Goal: Transaction & Acquisition: Obtain resource

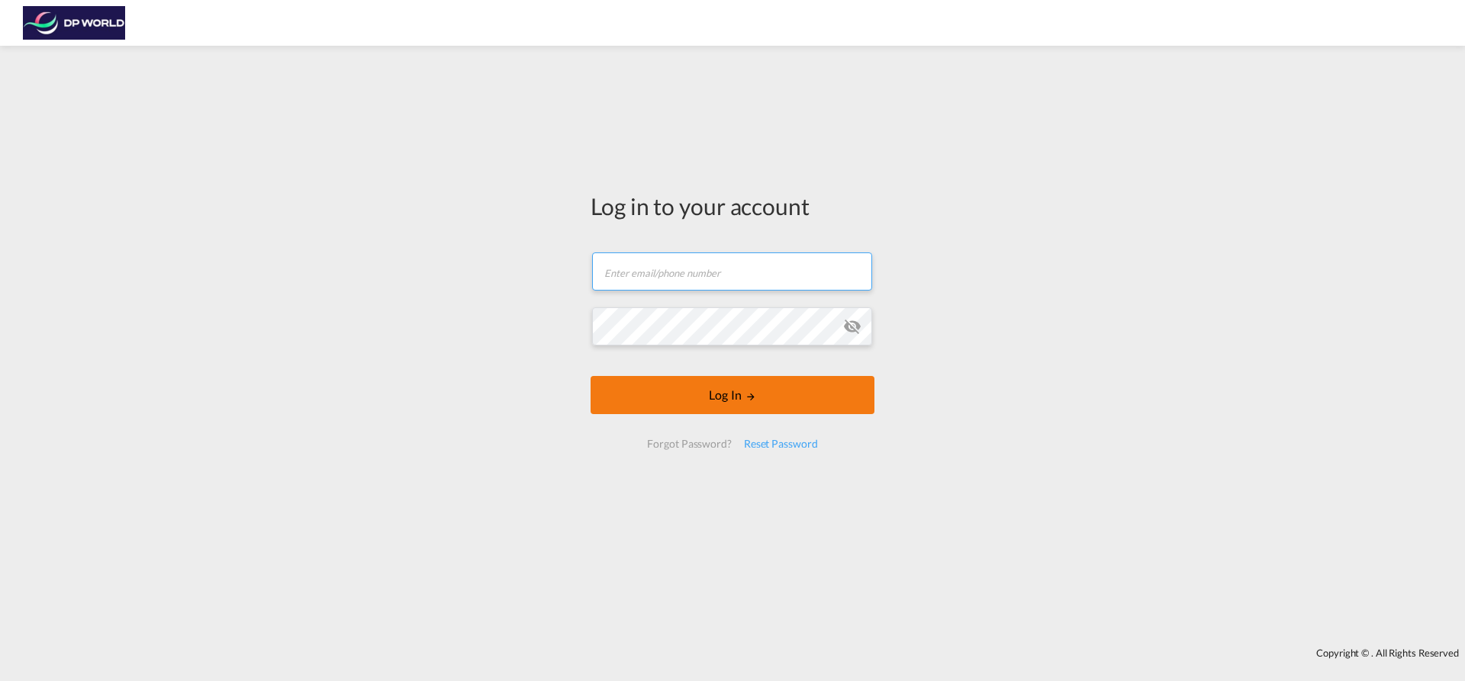
type input "[EMAIL_ADDRESS][PERSON_NAME][DOMAIN_NAME]"
click at [722, 397] on button "Log In" at bounding box center [732, 395] width 284 height 38
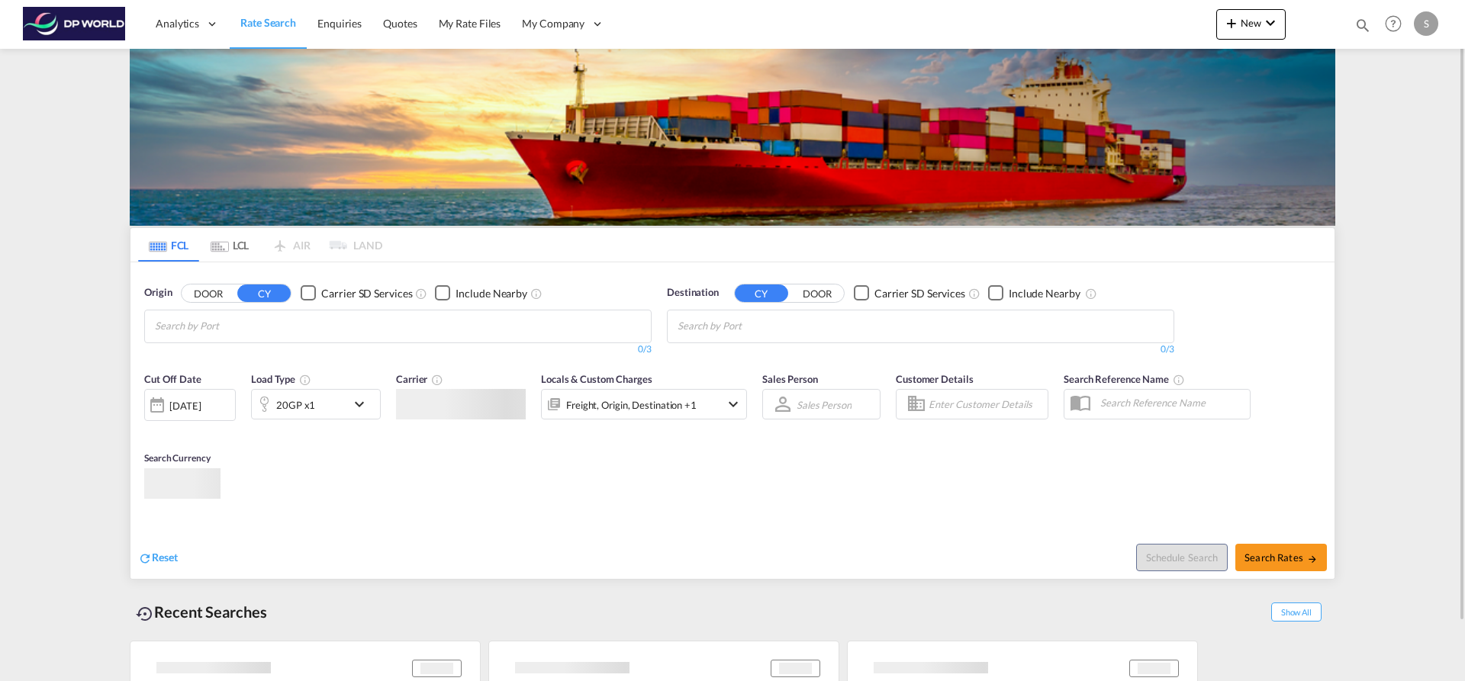
click at [217, 339] on md-chips at bounding box center [398, 326] width 506 height 32
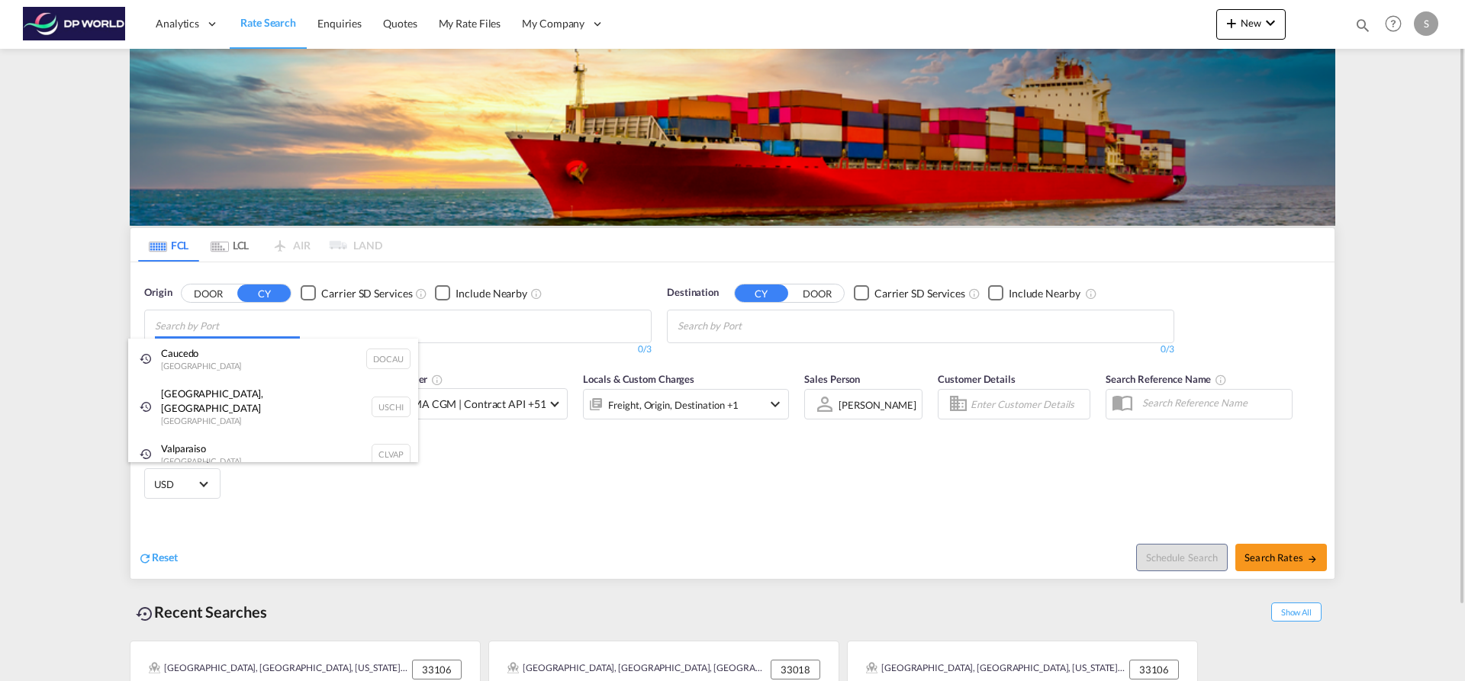
click at [258, 325] on body "Analytics Dashboard Rate Search Enquiries Quotes My Rate Files My Company" at bounding box center [732, 340] width 1465 height 681
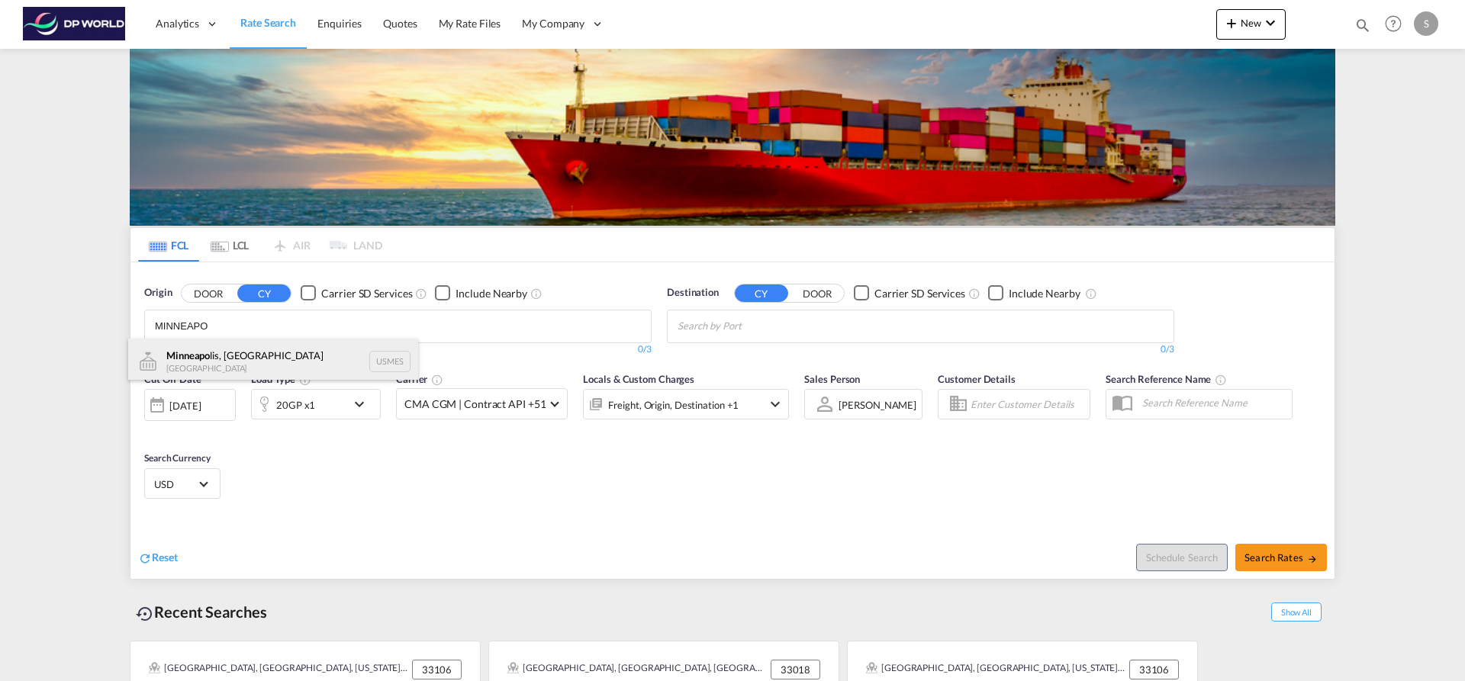
type input "MINNEAPO"
click at [249, 352] on div "Minneapo lis, [GEOGRAPHIC_DATA] [GEOGRAPHIC_DATA] USMES" at bounding box center [273, 362] width 290 height 46
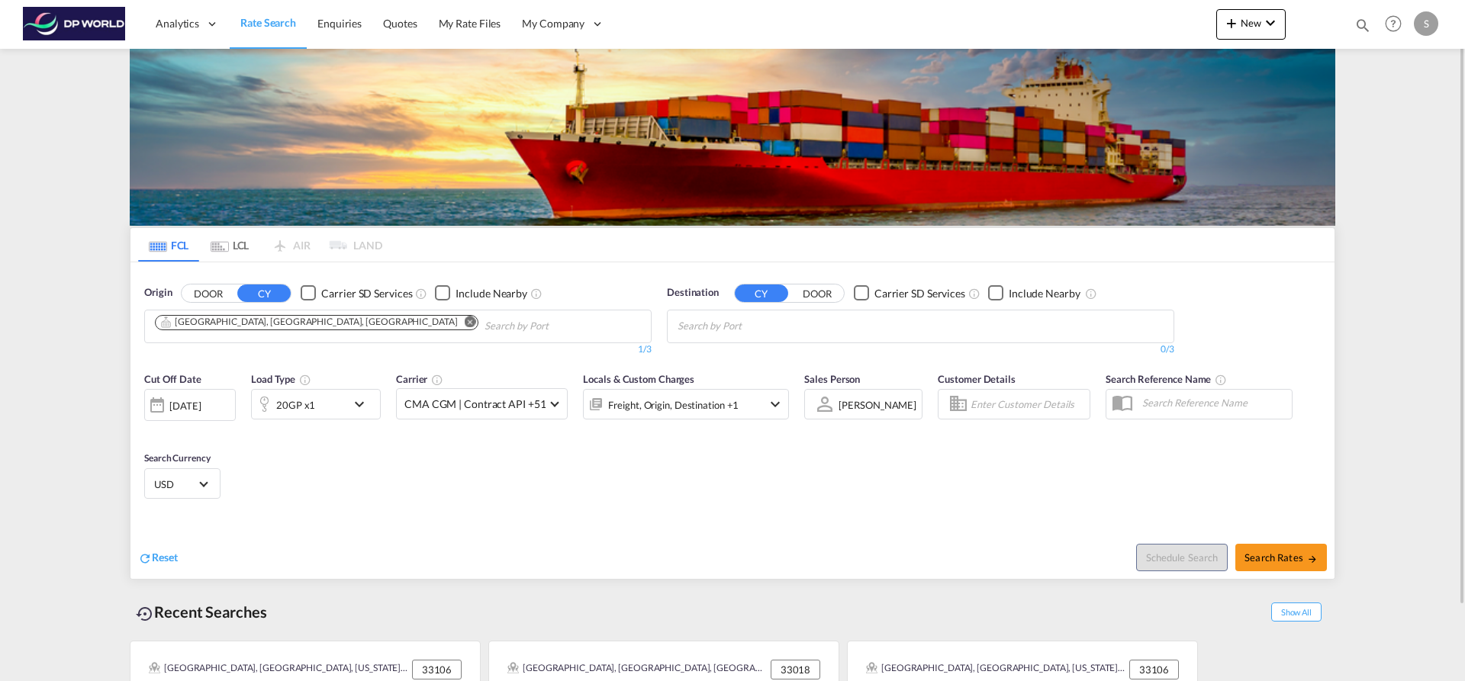
click at [363, 404] on md-icon "icon-chevron-down" at bounding box center [363, 404] width 26 height 18
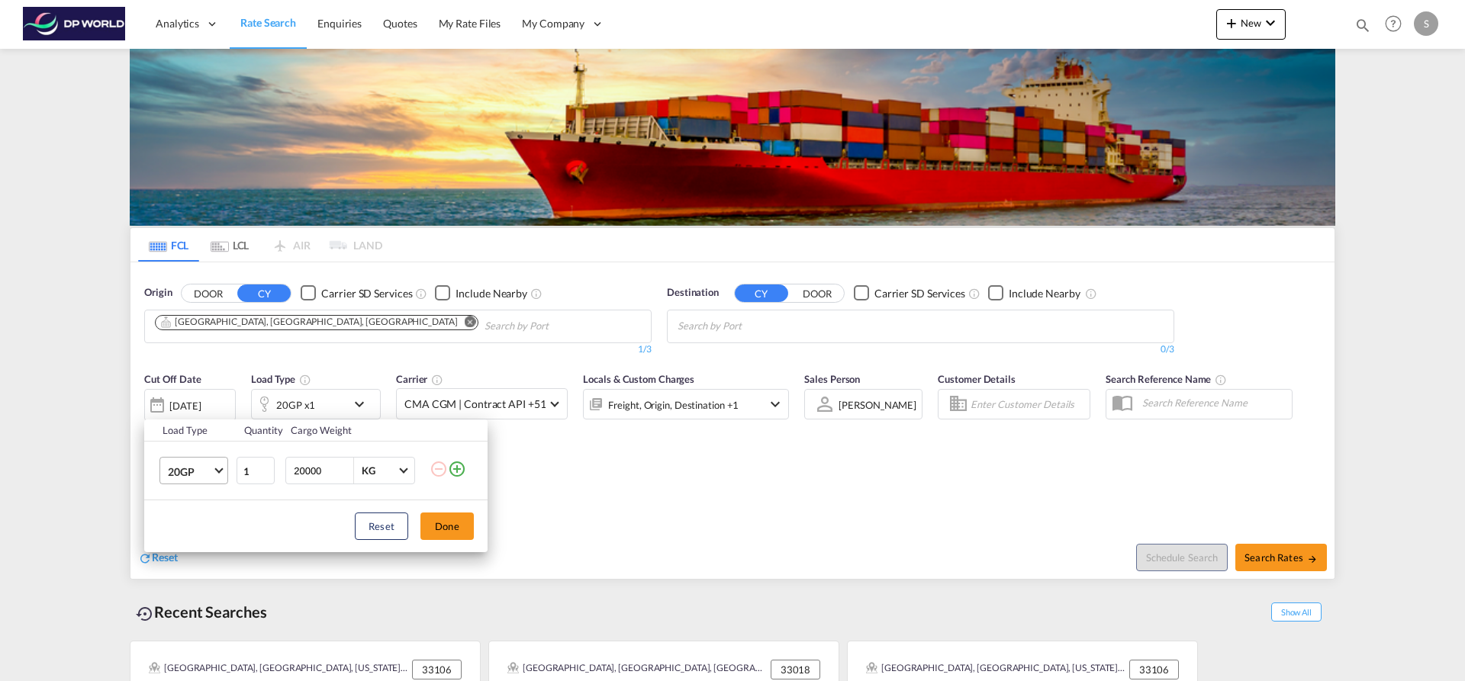
click at [220, 473] on md-select-value "20GP" at bounding box center [196, 471] width 61 height 26
click at [199, 541] on md-option "40HC" at bounding box center [208, 544] width 104 height 37
click at [444, 534] on button "Done" at bounding box center [446, 526] width 53 height 27
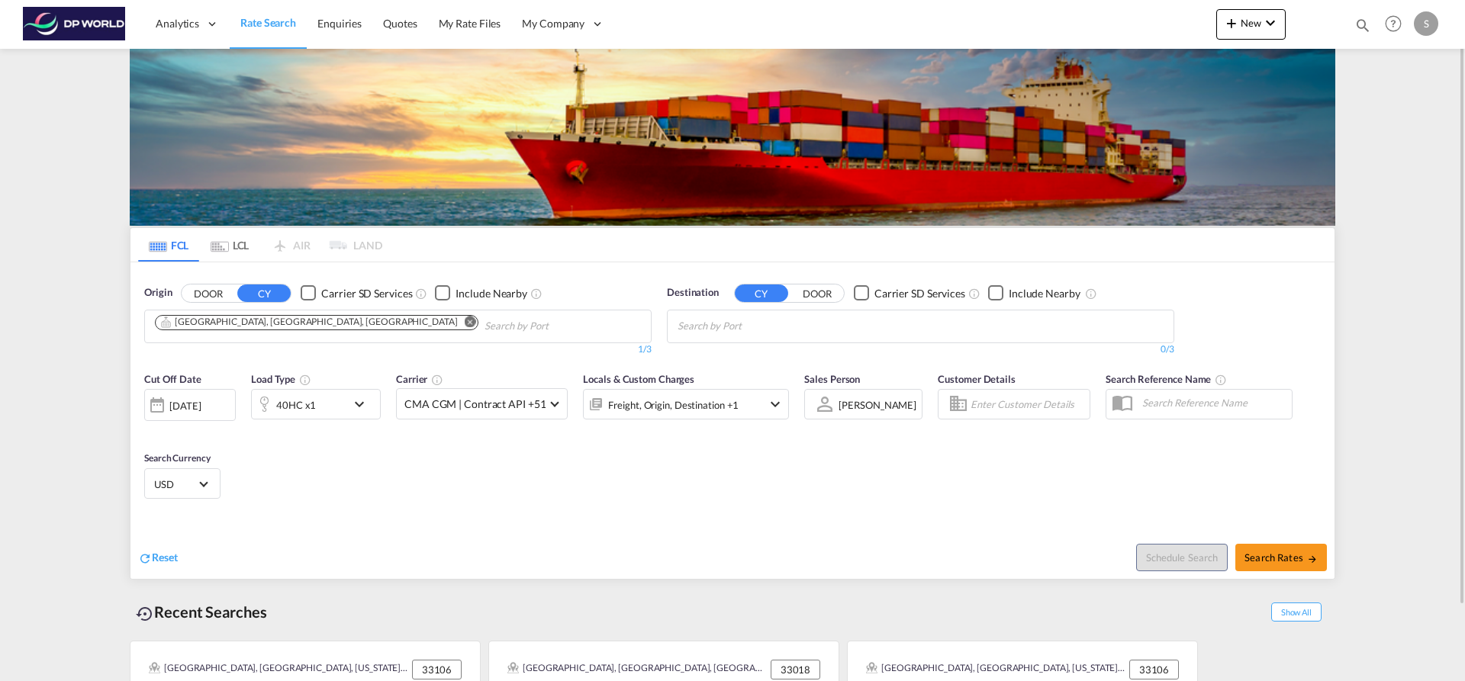
click at [750, 326] on input "Chips input." at bounding box center [749, 326] width 145 height 24
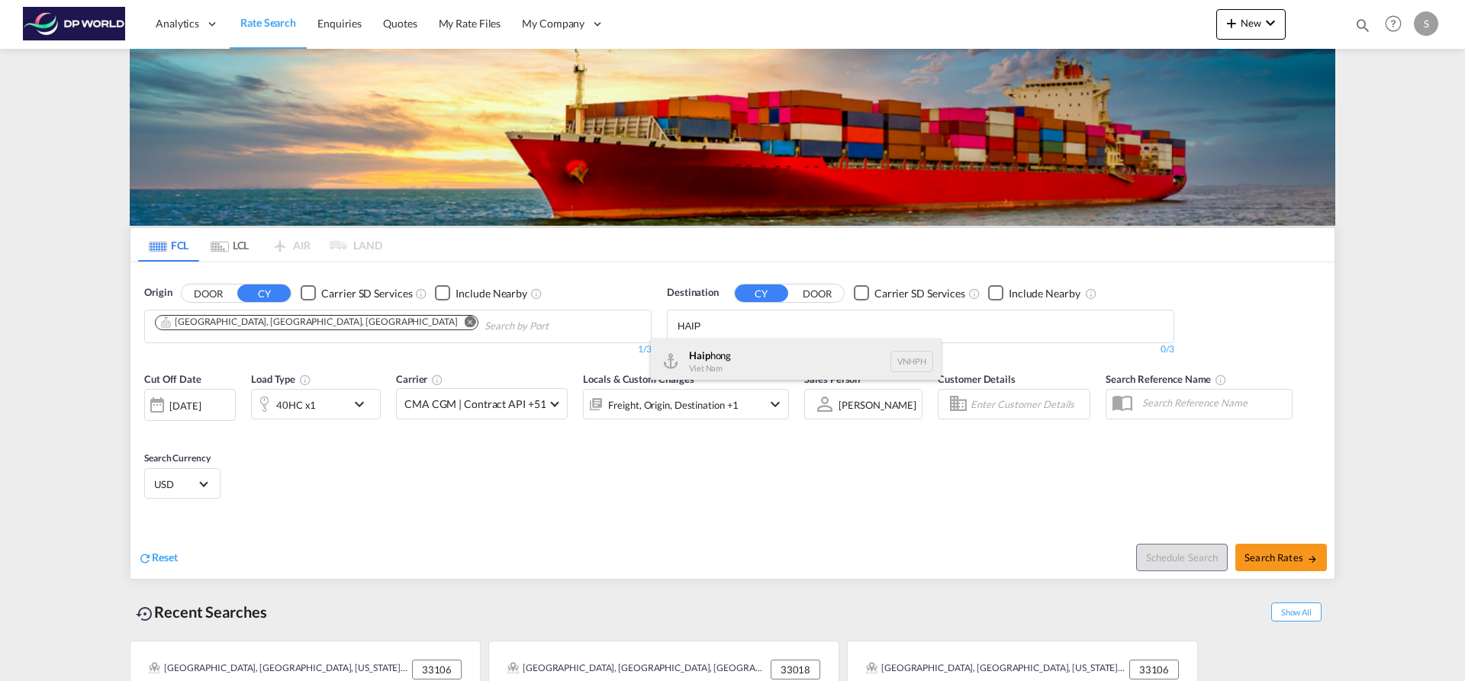
type input "HAIP"
click at [776, 361] on div "Haip hong Viet Nam VNHPH" at bounding box center [796, 362] width 290 height 46
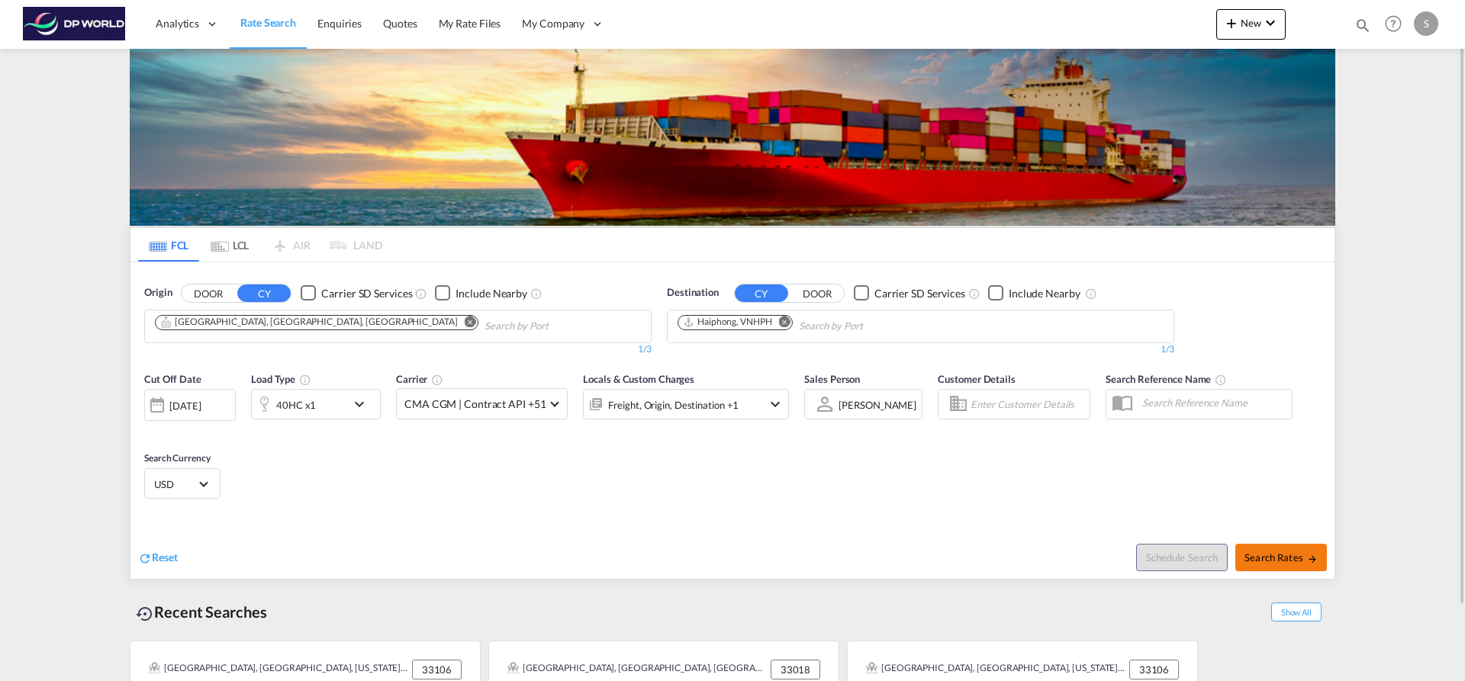
click at [1282, 556] on span "Search Rates" at bounding box center [1280, 558] width 73 height 12
type input "USMES to VNHPH / [DATE]"
